Goal: Task Accomplishment & Management: Manage account settings

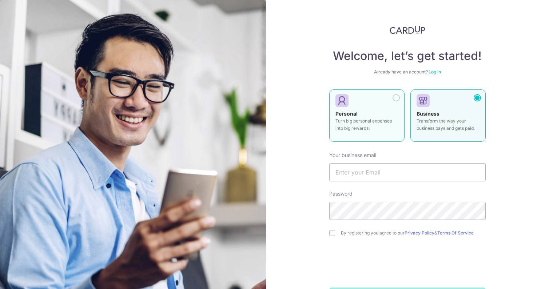
click at [395, 99] on div at bounding box center [395, 97] width 7 height 7
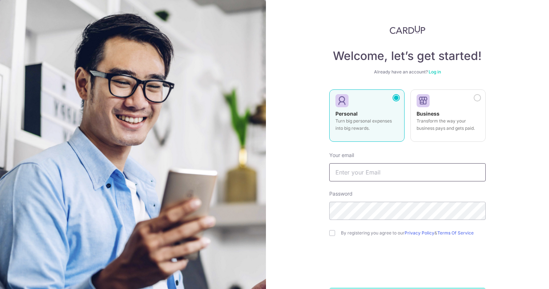
click at [359, 171] on input "text" at bounding box center [407, 172] width 156 height 18
type input "[EMAIL_ADDRESS][DOMAIN_NAME]"
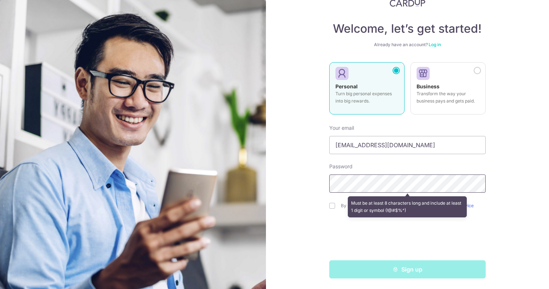
scroll to position [28, 0]
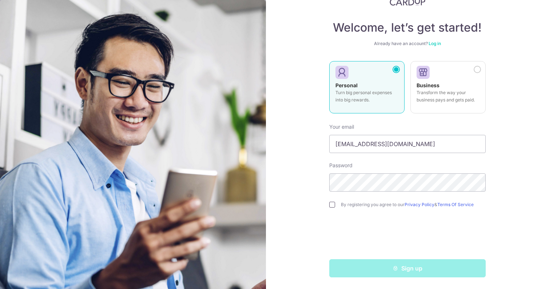
click at [331, 205] on input "checkbox" at bounding box center [332, 205] width 6 height 6
checkbox input "true"
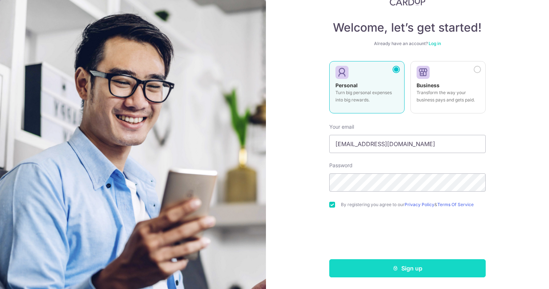
click at [415, 269] on button "Sign up" at bounding box center [407, 268] width 156 height 18
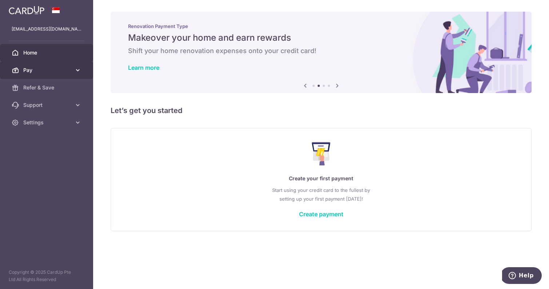
click at [55, 70] on span "Pay" at bounding box center [47, 70] width 48 height 7
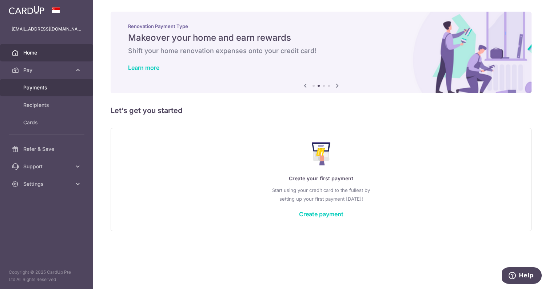
click at [43, 87] on span "Payments" at bounding box center [47, 87] width 48 height 7
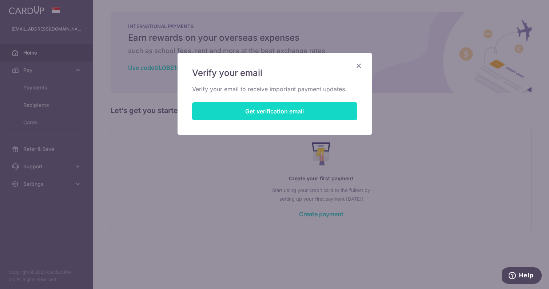
click at [275, 111] on button "Get verification email" at bounding box center [274, 111] width 165 height 18
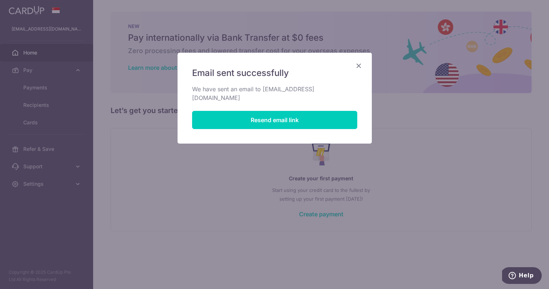
click at [360, 66] on icon "Close" at bounding box center [358, 65] width 9 height 9
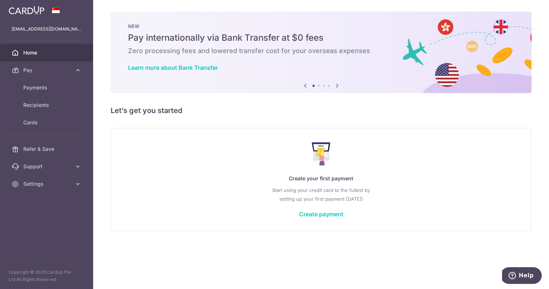
click at [33, 52] on span "Home" at bounding box center [47, 52] width 48 height 7
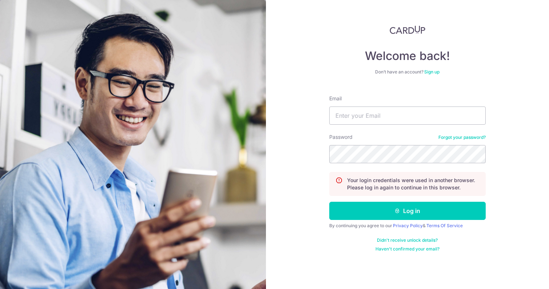
click at [33, 52] on img at bounding box center [133, 189] width 266 height 378
click at [416, 111] on input "Email" at bounding box center [407, 116] width 156 height 18
type input "[EMAIL_ADDRESS][DOMAIN_NAME]"
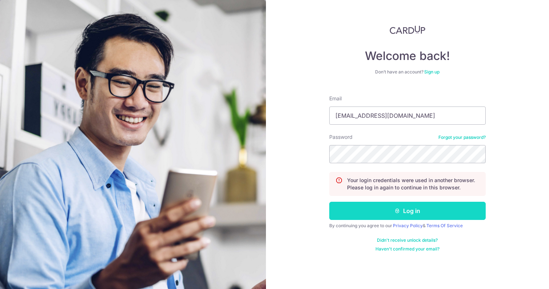
click at [416, 212] on button "Log in" at bounding box center [407, 211] width 156 height 18
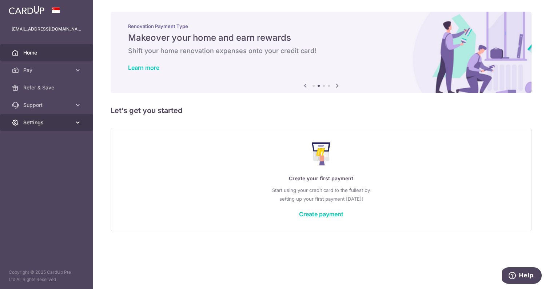
click at [36, 120] on span "Settings" at bounding box center [47, 122] width 48 height 7
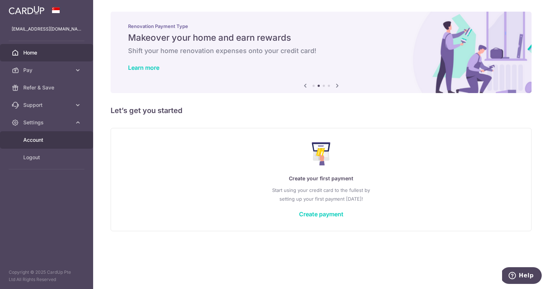
click at [36, 140] on span "Account" at bounding box center [47, 139] width 48 height 7
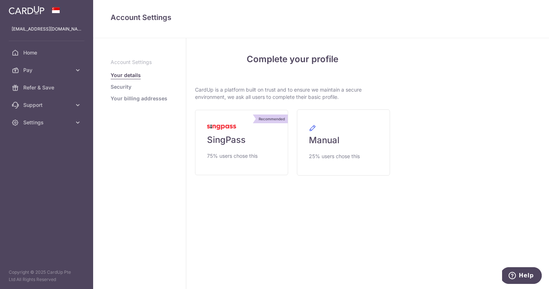
click at [128, 88] on link "Security" at bounding box center [121, 86] width 21 height 7
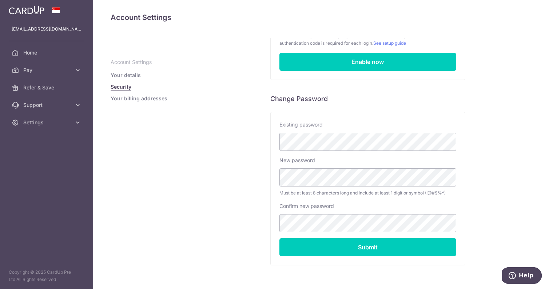
scroll to position [97, 0]
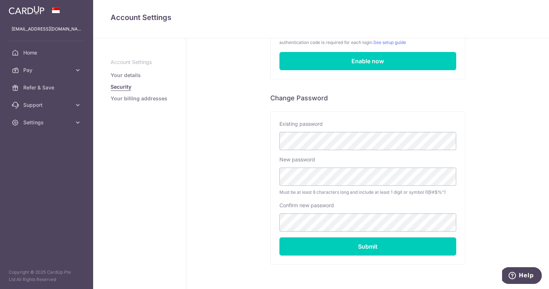
click at [131, 99] on link "Your billing addresses" at bounding box center [139, 98] width 57 height 7
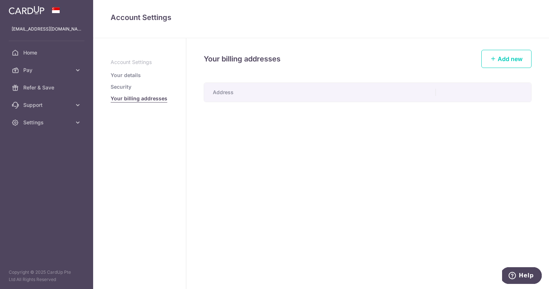
click at [131, 61] on p "Account Settings" at bounding box center [140, 62] width 58 height 7
click at [120, 85] on link "Security" at bounding box center [121, 86] width 21 height 7
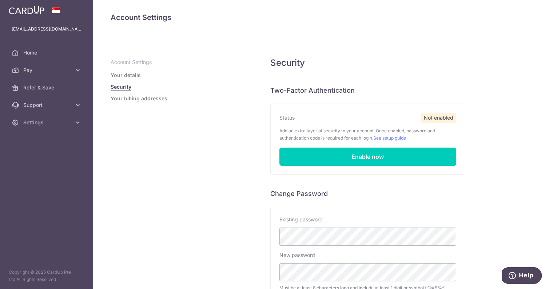
scroll to position [1, 0]
click at [151, 100] on link "Your billing addresses" at bounding box center [139, 98] width 57 height 7
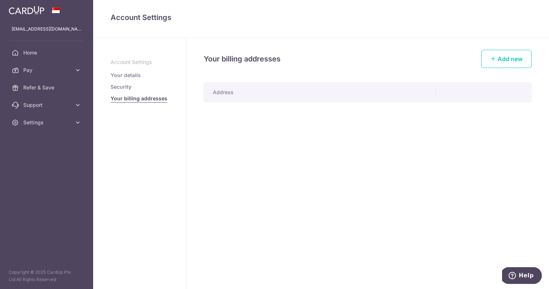
click at [125, 85] on link "Security" at bounding box center [121, 86] width 21 height 7
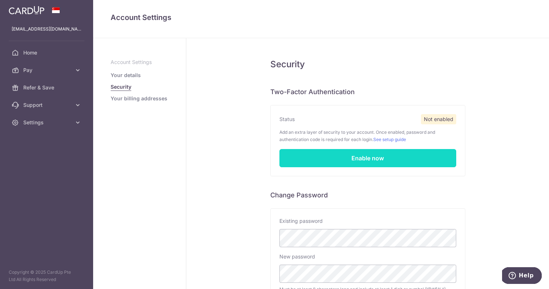
click at [368, 158] on link "Enable now" at bounding box center [367, 158] width 177 height 18
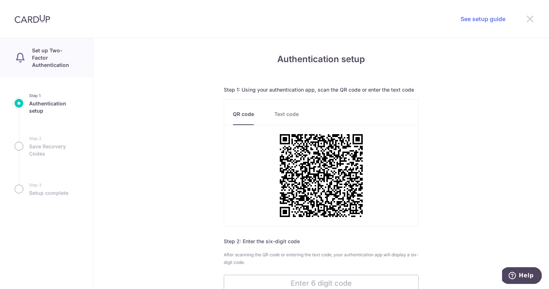
click at [529, 19] on icon at bounding box center [529, 18] width 9 height 9
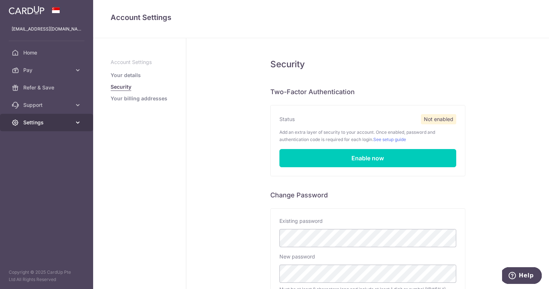
click at [40, 123] on span "Settings" at bounding box center [47, 122] width 48 height 7
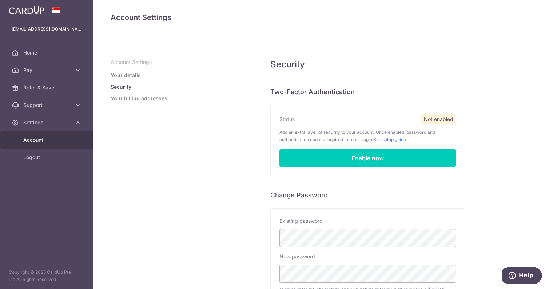
click at [36, 143] on span "Account" at bounding box center [47, 139] width 48 height 7
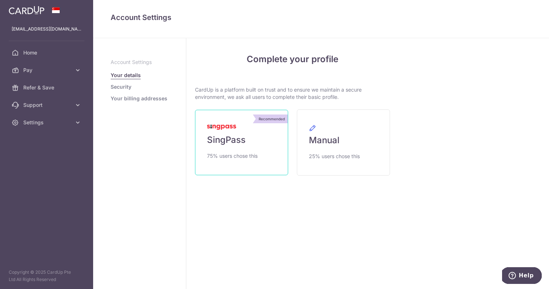
click at [237, 137] on span "SingPass" at bounding box center [226, 140] width 39 height 12
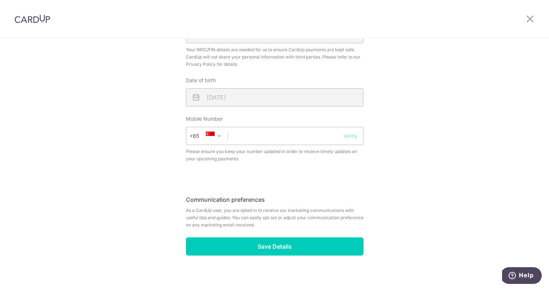
scroll to position [249, 0]
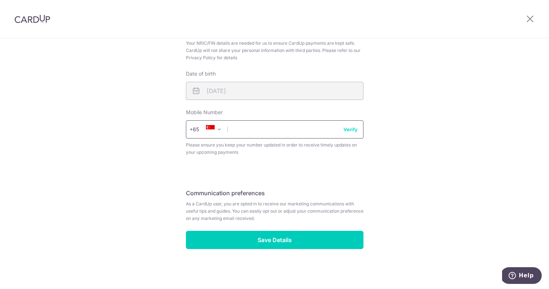
click at [259, 131] on input "text" at bounding box center [274, 129] width 177 height 18
type input "96556843"
select select "65"
click at [352, 131] on button "Verify" at bounding box center [350, 129] width 14 height 7
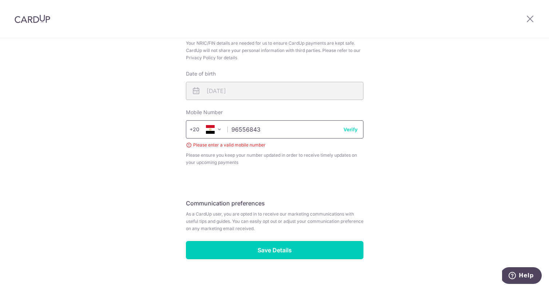
click at [286, 137] on input "96556843" at bounding box center [274, 129] width 177 height 18
click at [260, 169] on fieldset "Your Details Please provide your full name as per your NRIC/ FIN for verificati…" at bounding box center [274, 10] width 177 height 329
click at [349, 130] on button "Verify" at bounding box center [350, 129] width 14 height 7
click at [351, 129] on button "Verify" at bounding box center [350, 129] width 14 height 7
click at [292, 172] on fieldset "Your Details Please provide your full name as per your NRIC/ FIN for verificati…" at bounding box center [274, 10] width 177 height 329
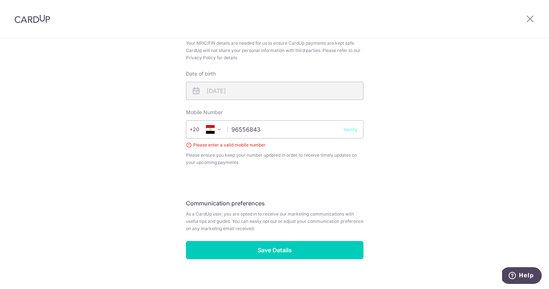
click at [218, 129] on span at bounding box center [219, 129] width 9 height 9
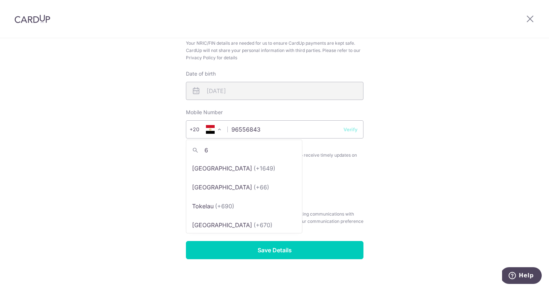
scroll to position [0, 0]
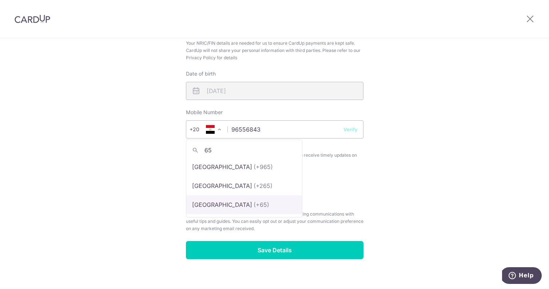
type input "65"
select select "199"
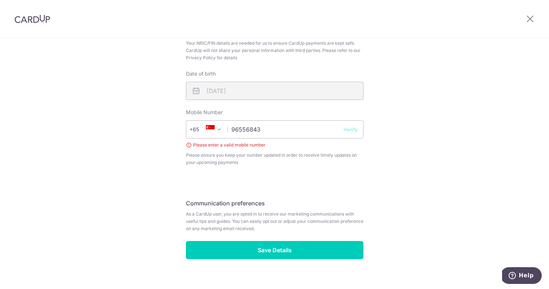
click at [324, 173] on fieldset "Your Details Please provide your full name as per your NRIC/ FIN for verificati…" at bounding box center [274, 10] width 177 height 329
click at [354, 131] on button "Verify" at bounding box center [350, 129] width 14 height 7
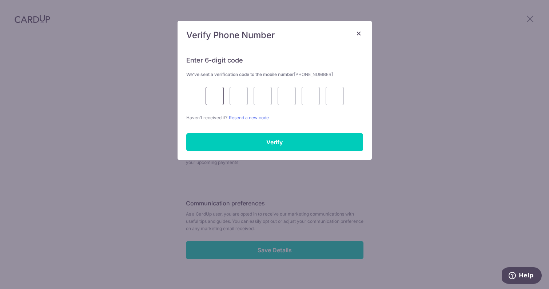
click at [217, 99] on input "text" at bounding box center [214, 96] width 18 height 18
type input "2"
type input "0"
type input "2"
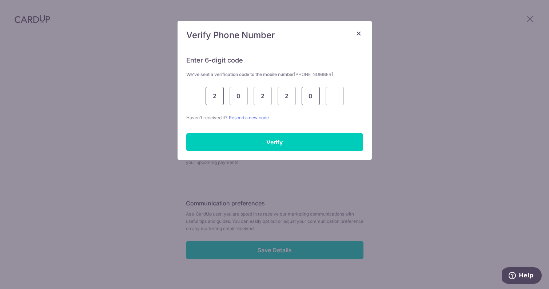
type input "0"
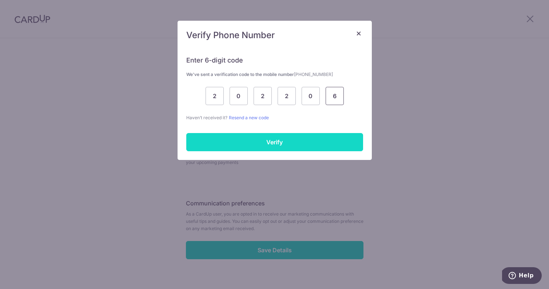
type input "6"
click at [272, 144] on input "Verify" at bounding box center [274, 142] width 177 height 18
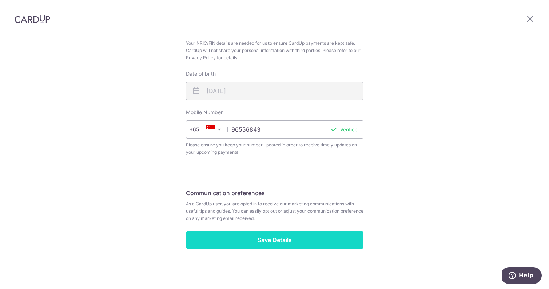
click at [277, 241] on input "Save Details" at bounding box center [274, 240] width 177 height 18
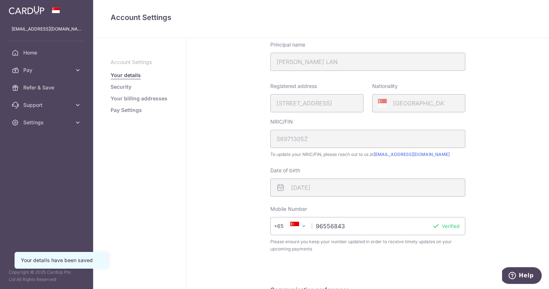
scroll to position [177, 0]
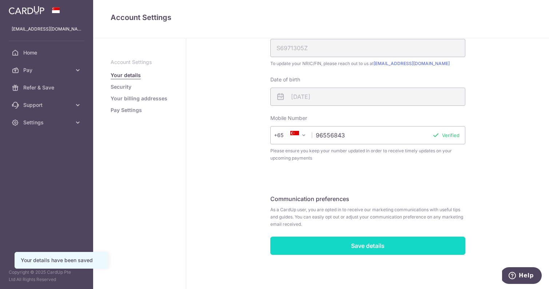
click at [379, 246] on input "Save details" at bounding box center [367, 246] width 195 height 18
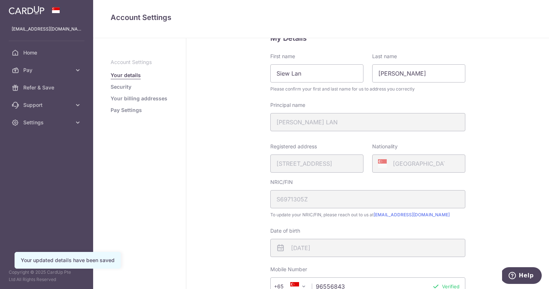
scroll to position [35, 0]
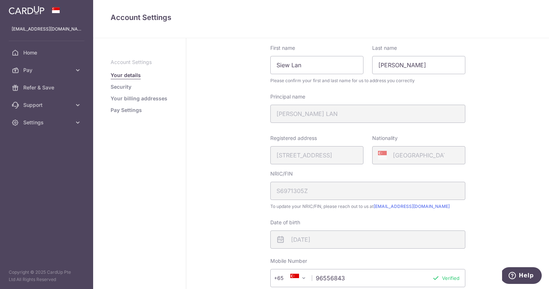
click at [256, 220] on div "My Details First name Siew Lan Last name Lau Please confirm your first and last…" at bounding box center [367, 218] width 362 height 428
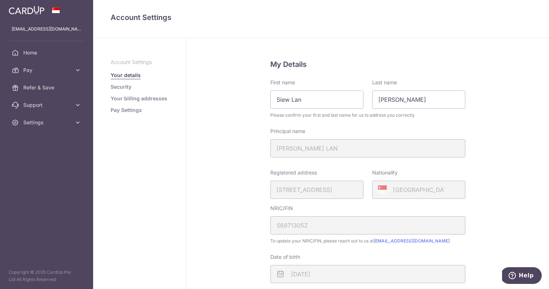
scroll to position [177, 0]
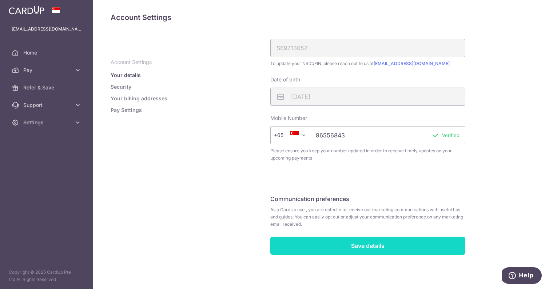
click at [361, 247] on input "Save details" at bounding box center [367, 246] width 195 height 18
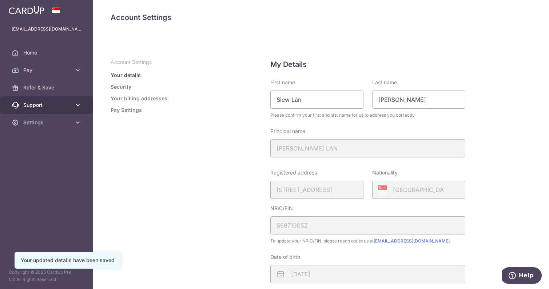
click at [37, 105] on span "Support" at bounding box center [47, 104] width 48 height 7
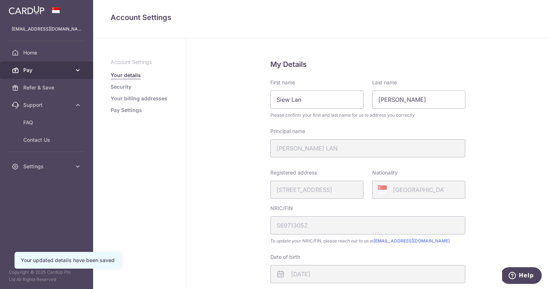
click at [37, 70] on span "Pay" at bounding box center [47, 70] width 48 height 7
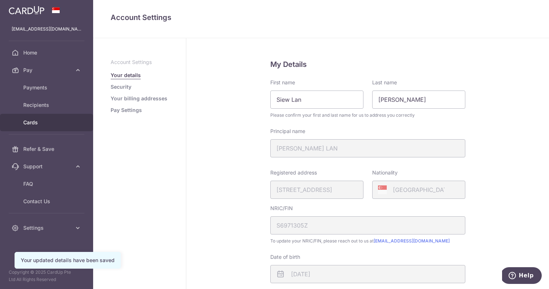
click at [33, 123] on span "Cards" at bounding box center [47, 122] width 48 height 7
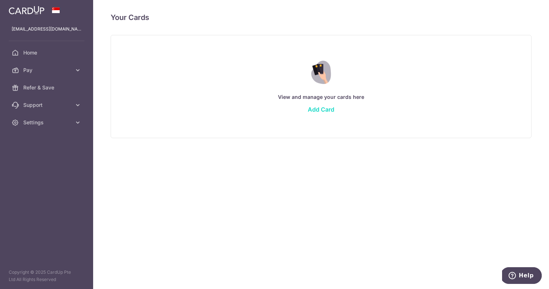
click at [325, 111] on link "Add Card" at bounding box center [321, 109] width 27 height 7
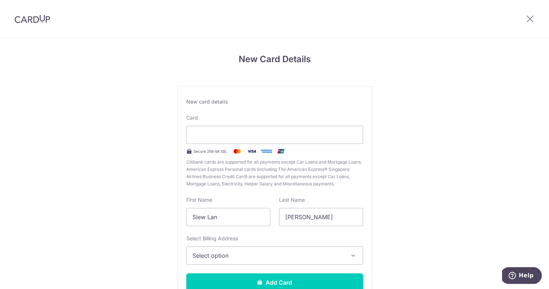
click at [289, 241] on div "Select Billing Address Select option Add Billing Address" at bounding box center [274, 250] width 177 height 30
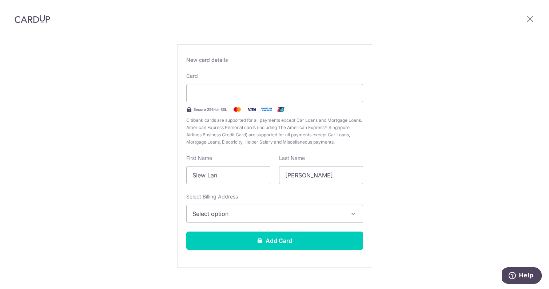
scroll to position [52, 0]
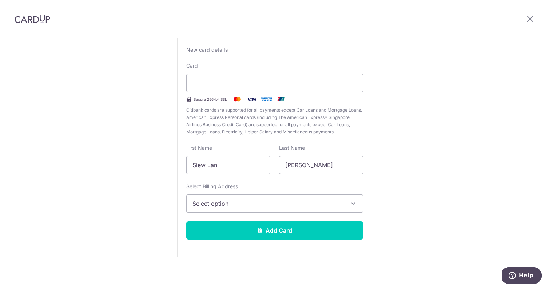
click at [358, 202] on button "Select option" at bounding box center [274, 203] width 177 height 18
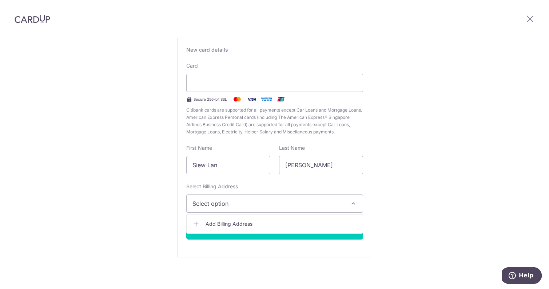
click at [357, 201] on button "Select option" at bounding box center [274, 203] width 177 height 18
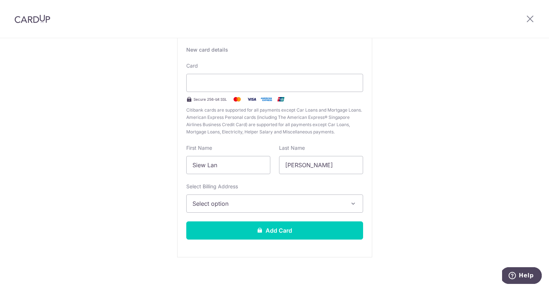
click at [255, 202] on span "Select option" at bounding box center [267, 203] width 151 height 9
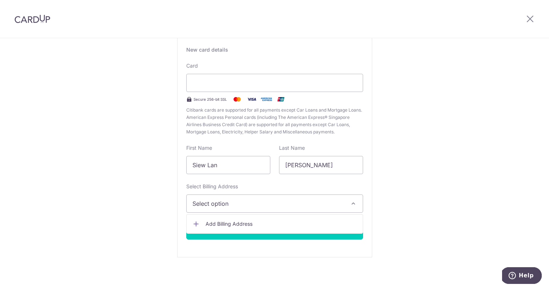
click at [255, 202] on span "Select option" at bounding box center [267, 203] width 151 height 9
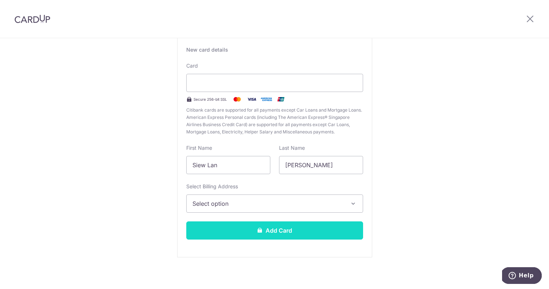
click at [279, 232] on button "Add Card" at bounding box center [274, 230] width 177 height 18
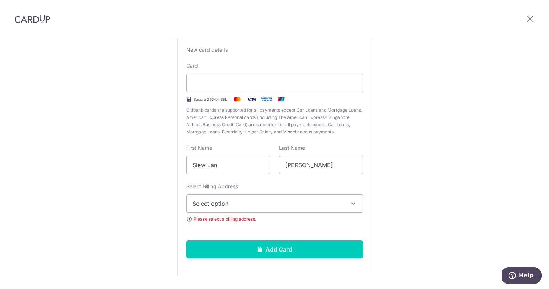
click at [348, 202] on button "Select option" at bounding box center [274, 203] width 177 height 18
click at [221, 223] on span "Add Billing Address" at bounding box center [280, 223] width 151 height 7
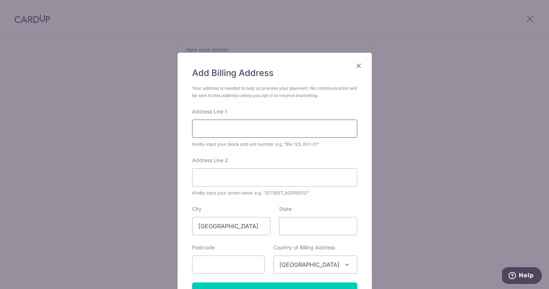
click at [248, 133] on input "Address Line 1" at bounding box center [274, 129] width 165 height 18
type input "22 MARSILING DRIVE"
type input "#13-115"
type input "730022"
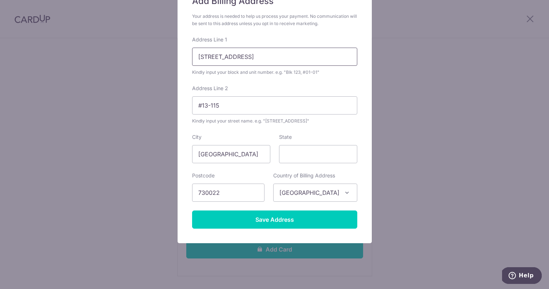
scroll to position [79, 0]
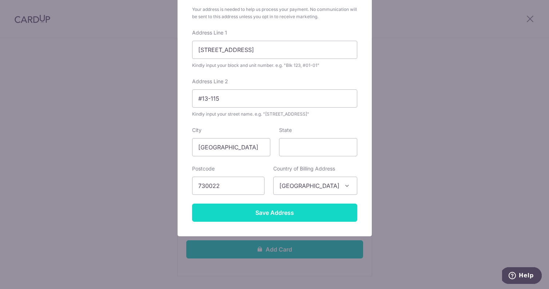
click at [266, 211] on input "Save Address" at bounding box center [274, 213] width 165 height 18
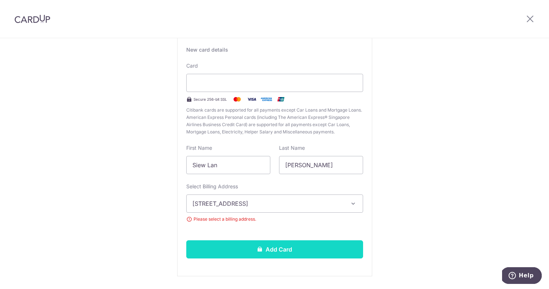
click at [273, 251] on button "Add Card" at bounding box center [274, 249] width 177 height 18
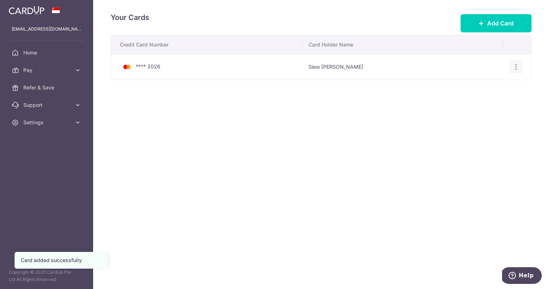
click at [516, 69] on icon "button" at bounding box center [516, 67] width 8 height 8
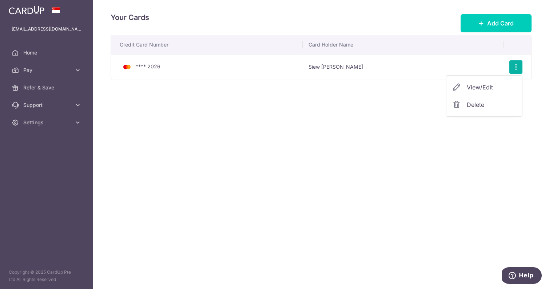
click at [488, 89] on span "View/Edit" at bounding box center [490, 87] width 49 height 9
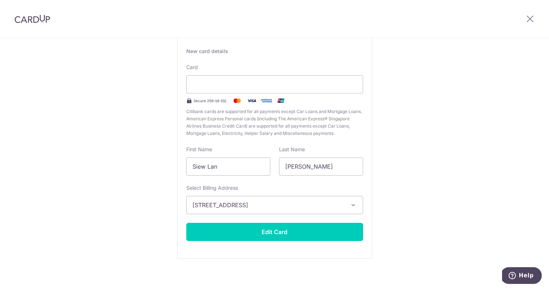
scroll to position [53, 0]
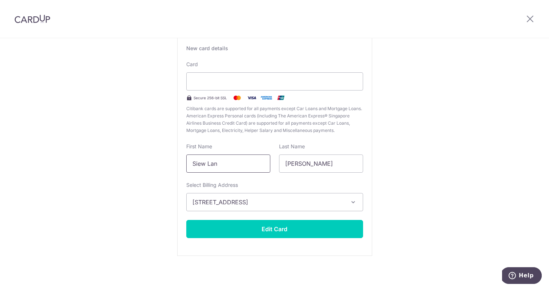
drag, startPoint x: 236, startPoint y: 163, endPoint x: 137, endPoint y: 156, distance: 99.1
click at [137, 156] on div "Edit card ending with 2026 New card details Card Secure 256-bit SSL Citibank ca…" at bounding box center [274, 137] width 549 height 305
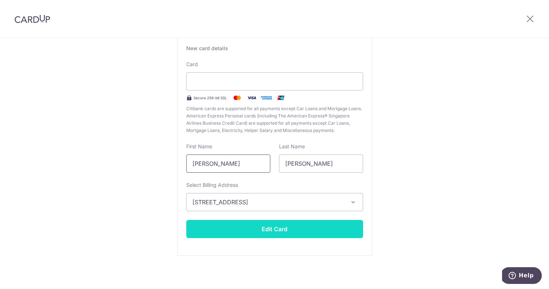
type input "[PERSON_NAME]"
click at [266, 229] on button "Edit Card" at bounding box center [274, 229] width 177 height 18
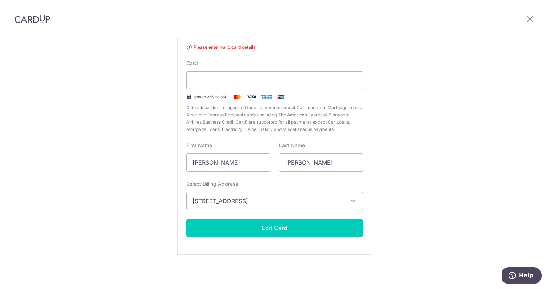
scroll to position [55, 0]
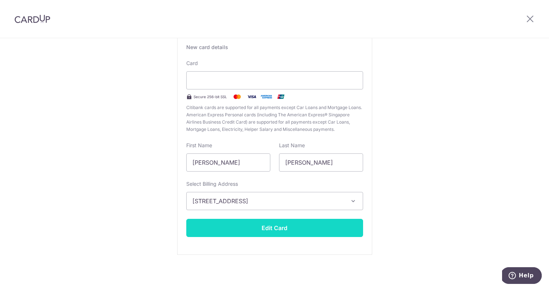
click at [284, 225] on button "Edit Card" at bounding box center [274, 228] width 177 height 18
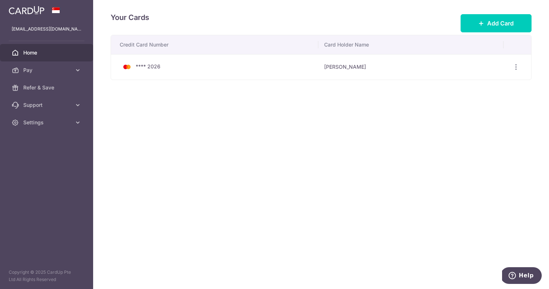
click at [35, 52] on span "Home" at bounding box center [47, 52] width 48 height 7
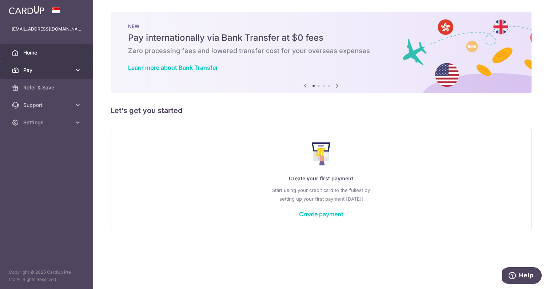
click at [28, 69] on span "Pay" at bounding box center [47, 70] width 48 height 7
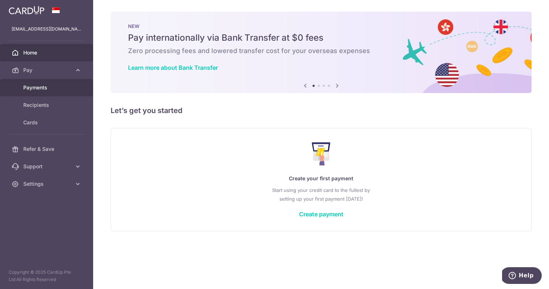
click at [30, 86] on span "Payments" at bounding box center [47, 87] width 48 height 7
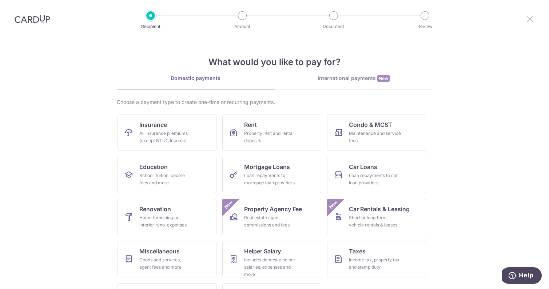
click at [531, 21] on icon at bounding box center [529, 18] width 9 height 9
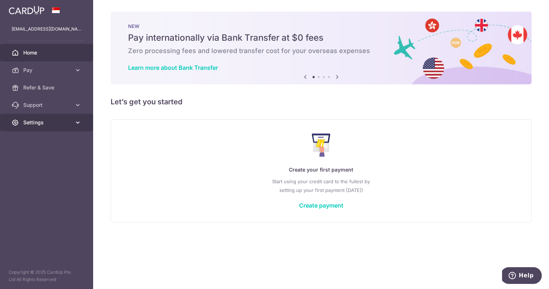
click at [40, 122] on span "Settings" at bounding box center [47, 122] width 48 height 7
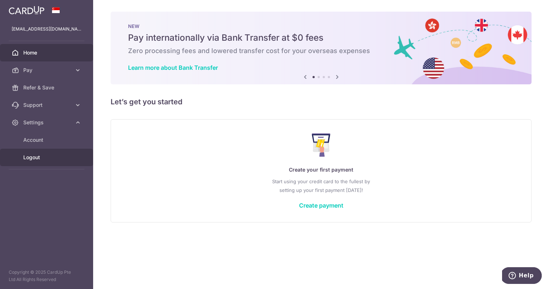
click at [37, 158] on span "Logout" at bounding box center [47, 157] width 48 height 7
